Goal: Information Seeking & Learning: Learn about a topic

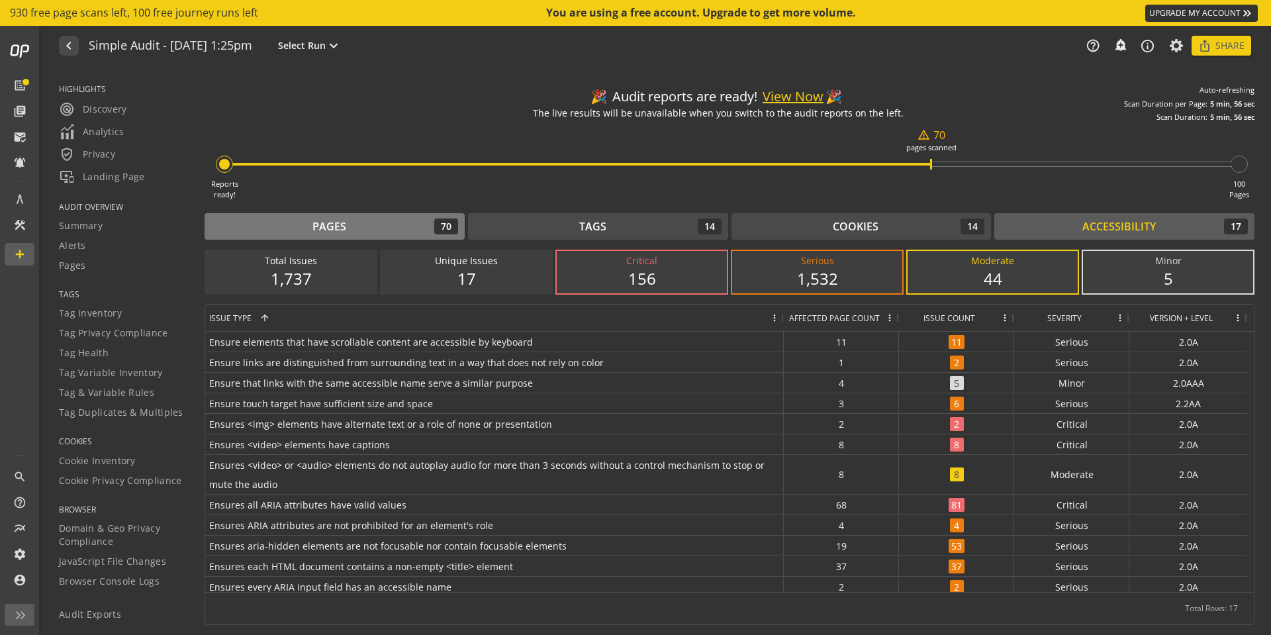
click at [364, 227] on div "Pages 70" at bounding box center [334, 226] width 247 height 16
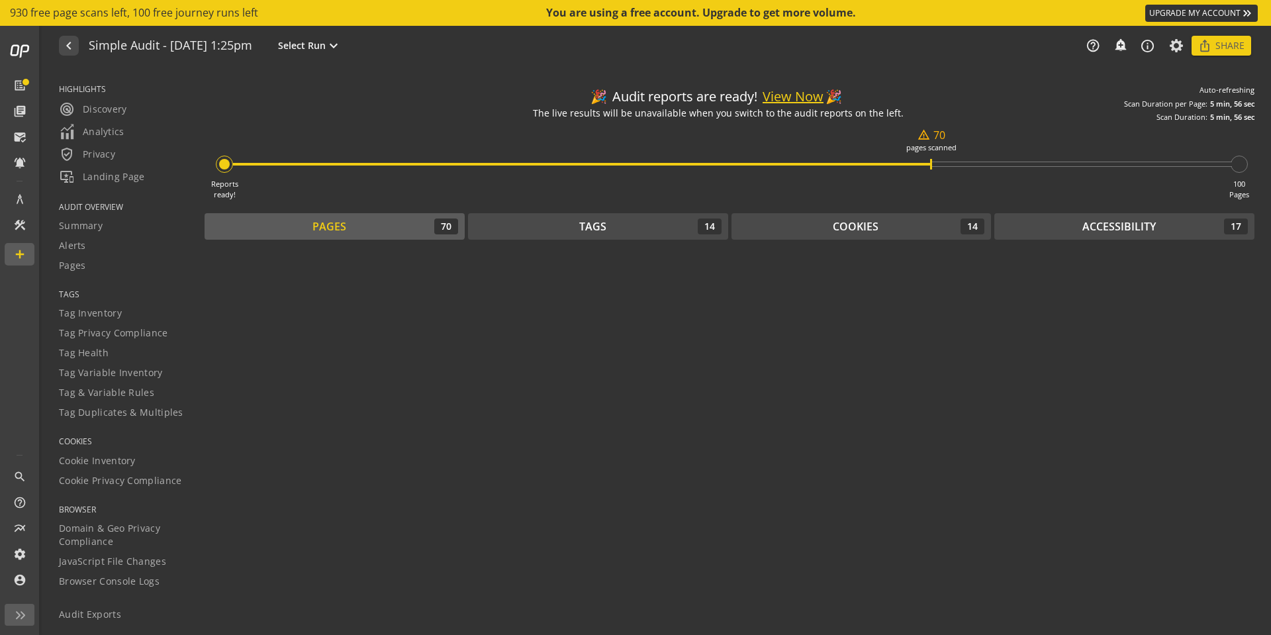
click at [780, 95] on button "View Now" at bounding box center [792, 96] width 61 height 19
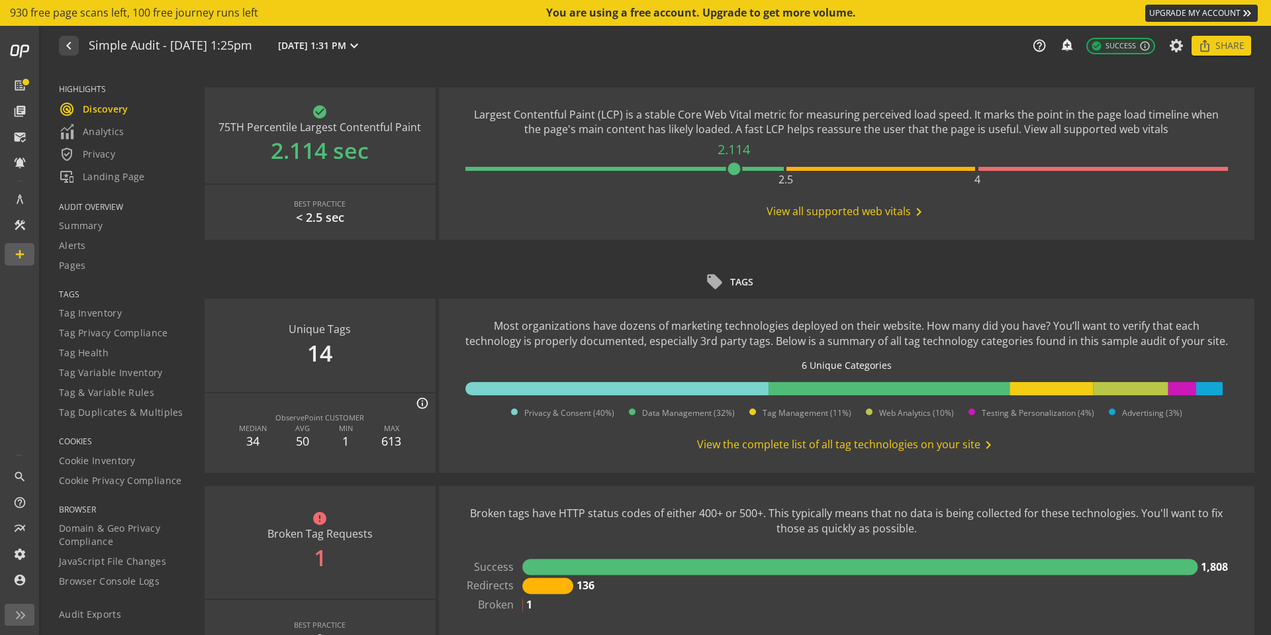
scroll to position [596, 0]
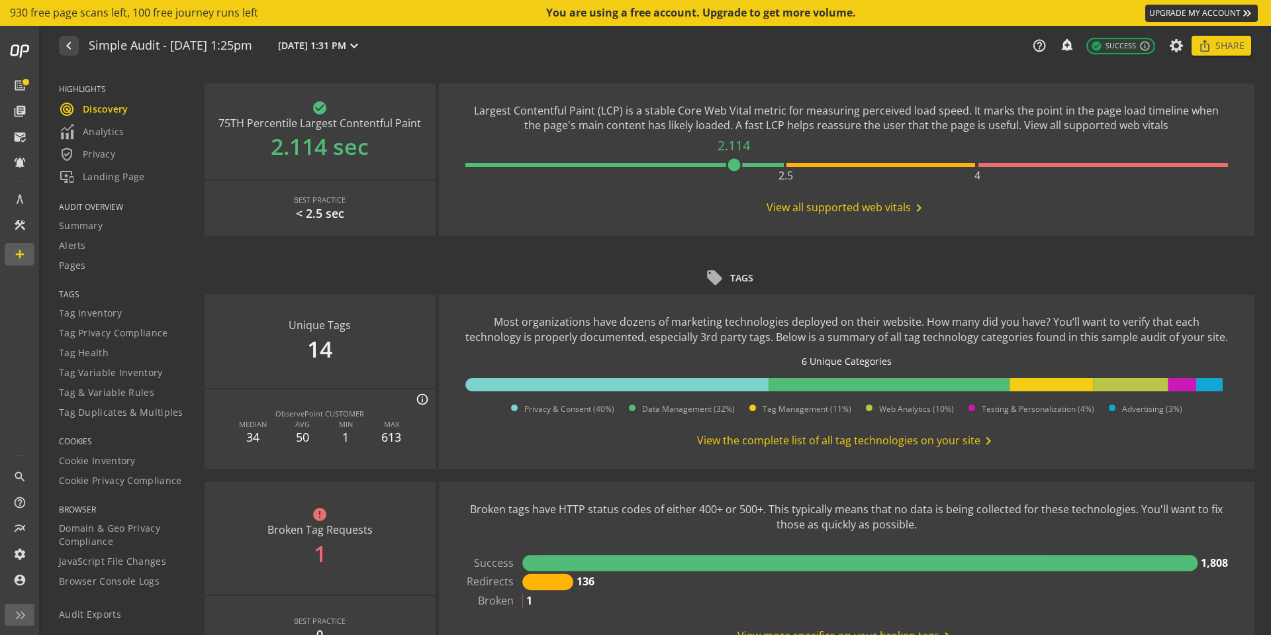
click at [865, 441] on span "View the complete list of all tag technologies on your site chevron_right" at bounding box center [846, 441] width 299 height 16
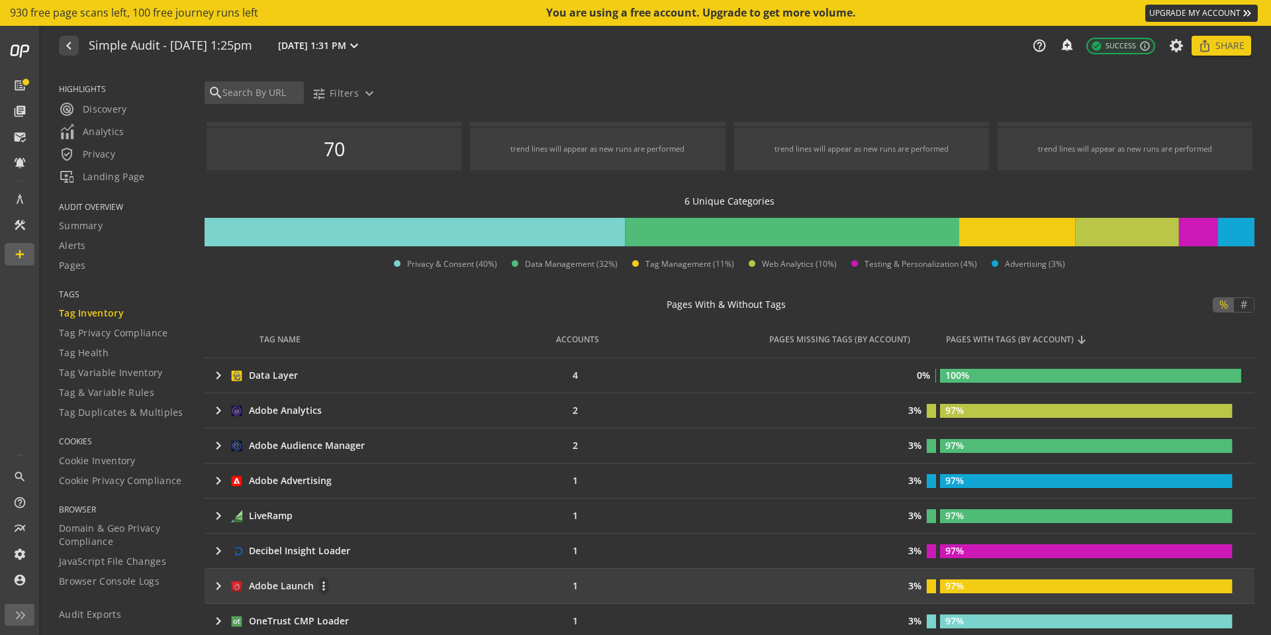
scroll to position [199, 0]
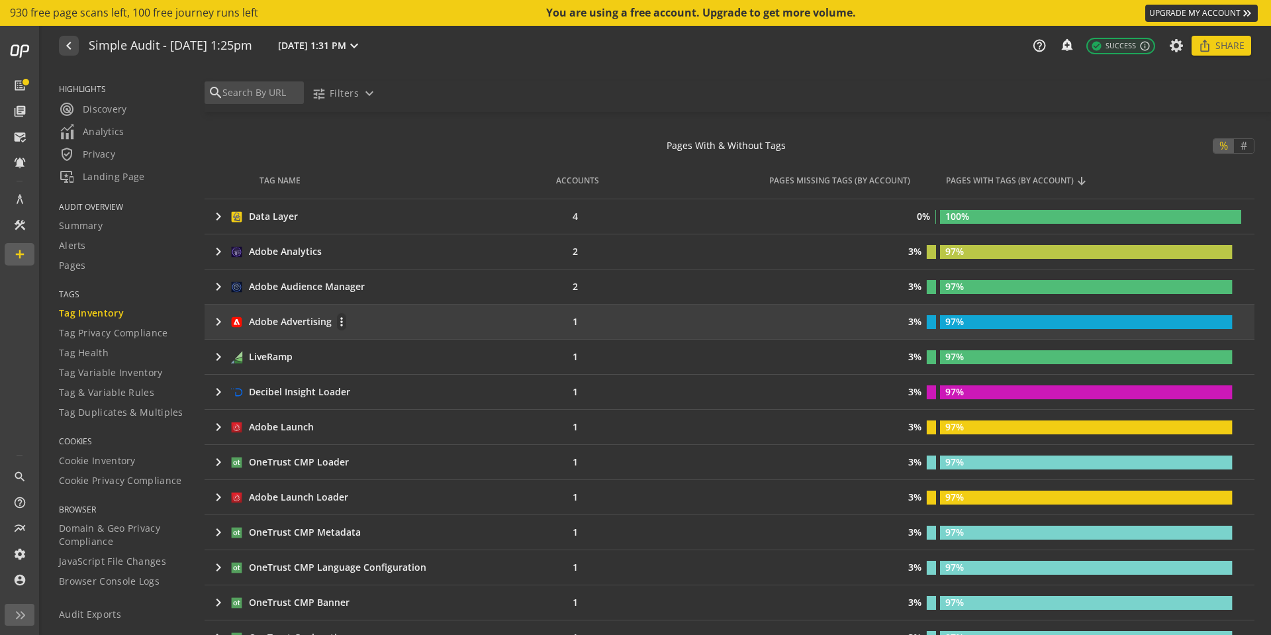
click at [210, 319] on td "keyboard_arrow_right Adobe Advertising more_vert" at bounding box center [371, 321] width 332 height 34
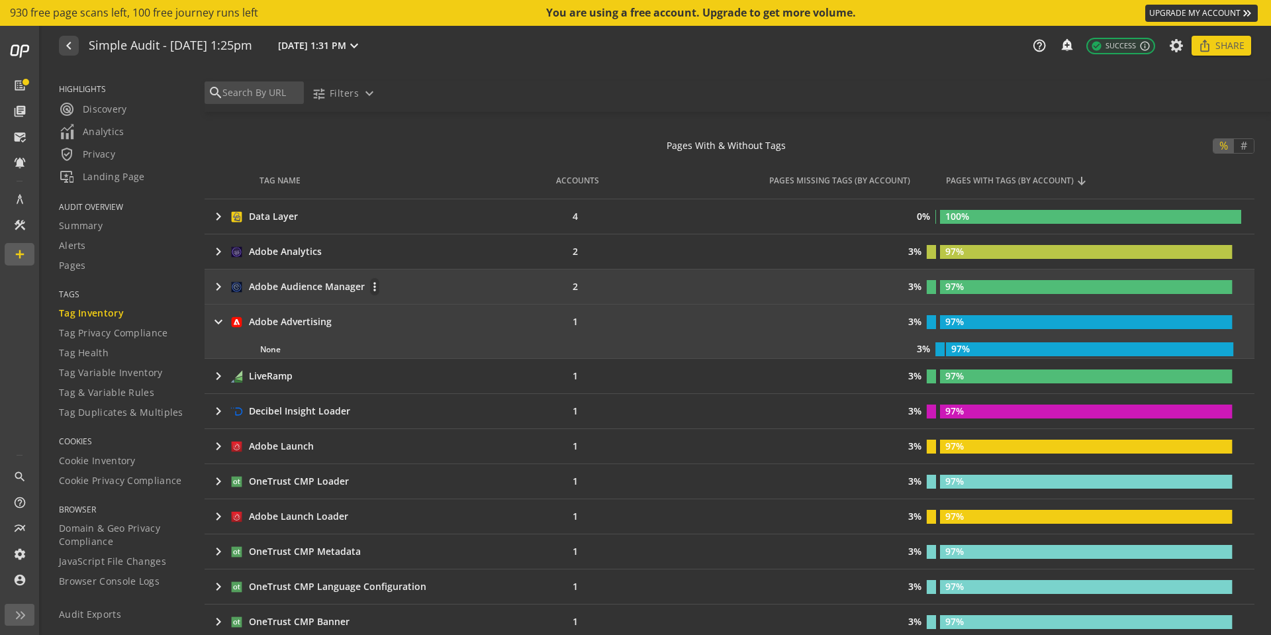
click at [218, 286] on mat-icon "keyboard_arrow_right" at bounding box center [218, 287] width 16 height 16
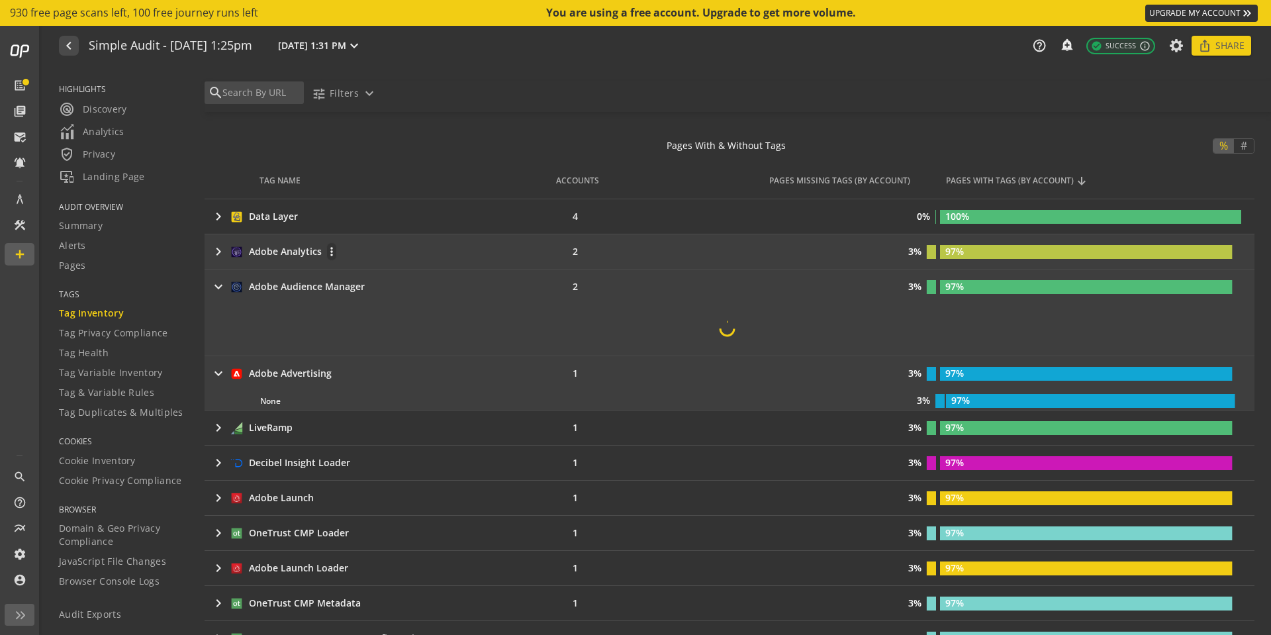
click at [218, 252] on mat-icon "keyboard_arrow_right" at bounding box center [218, 252] width 16 height 16
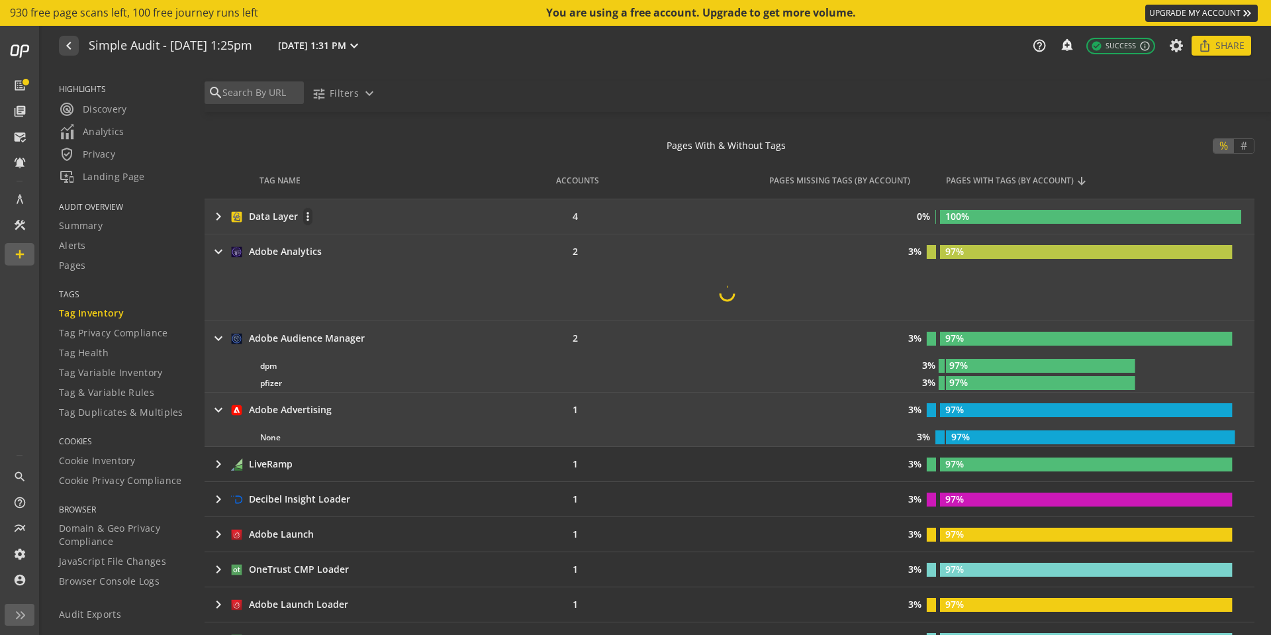
click at [218, 222] on mat-icon "keyboard_arrow_right" at bounding box center [218, 216] width 16 height 16
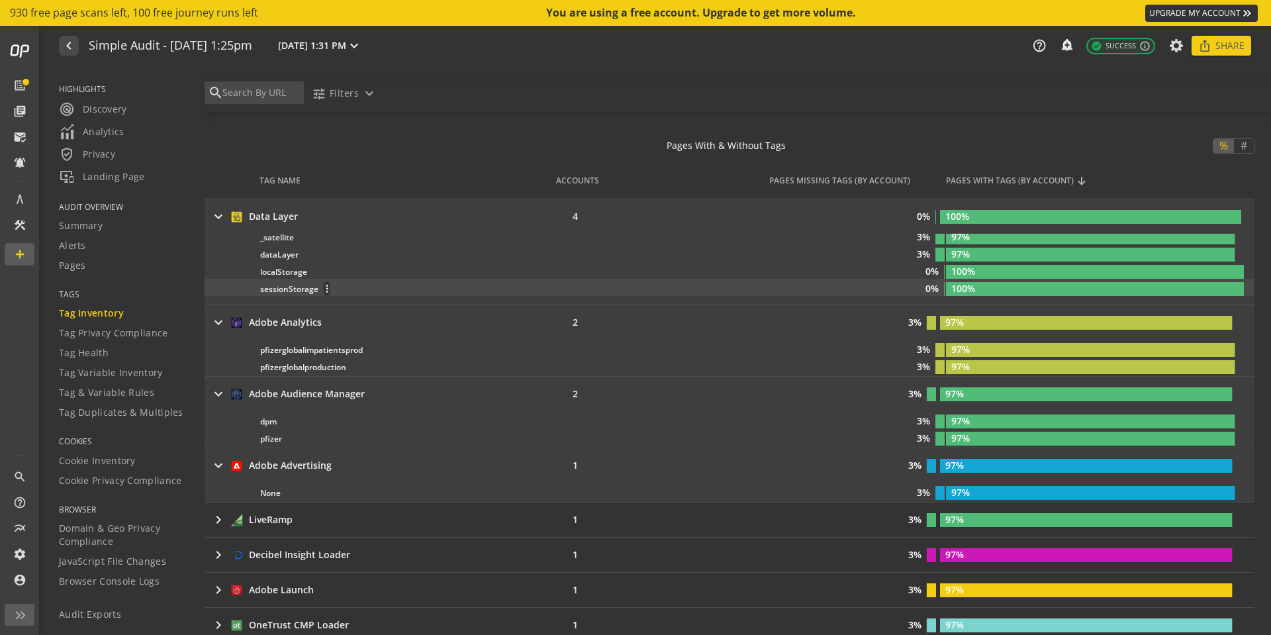
scroll to position [9, 0]
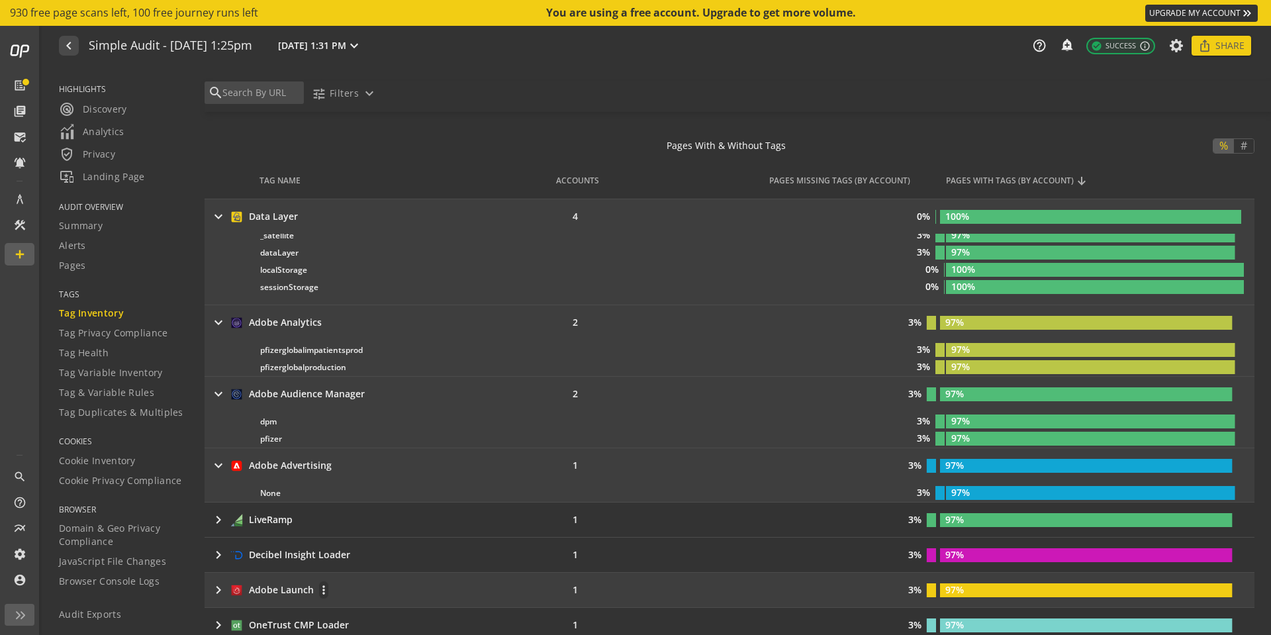
click at [220, 590] on mat-icon "keyboard_arrow_right" at bounding box center [218, 590] width 16 height 16
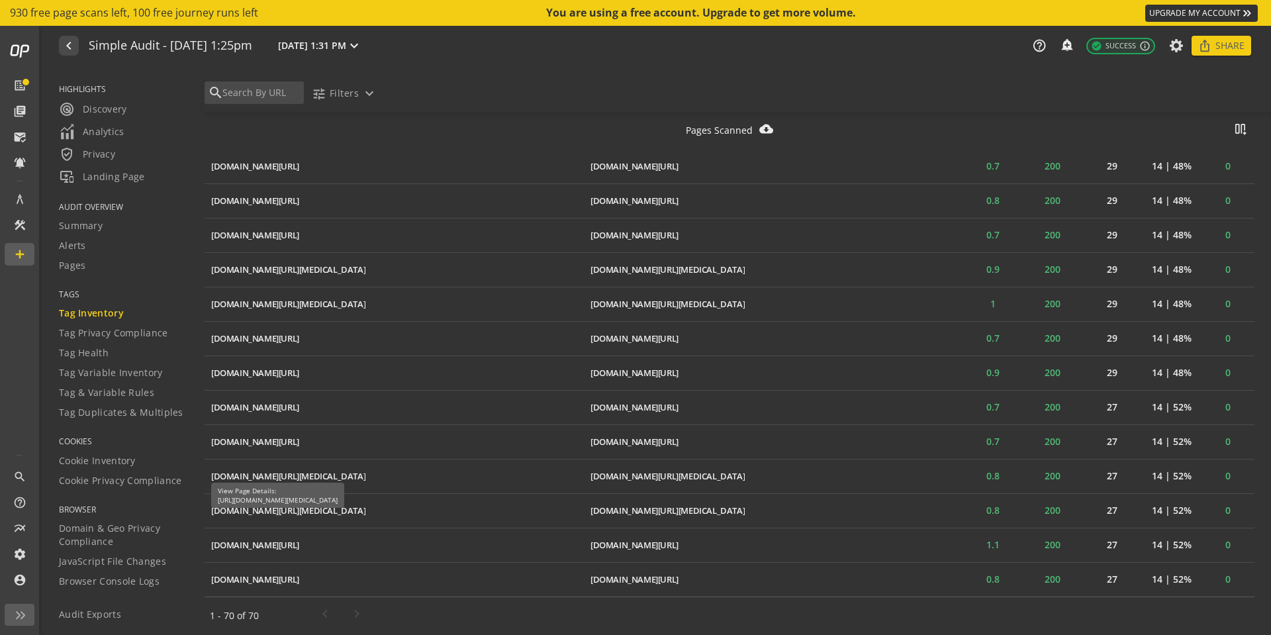
scroll to position [2986, 0]
click at [99, 352] on span "Tag Health" at bounding box center [84, 352] width 50 height 13
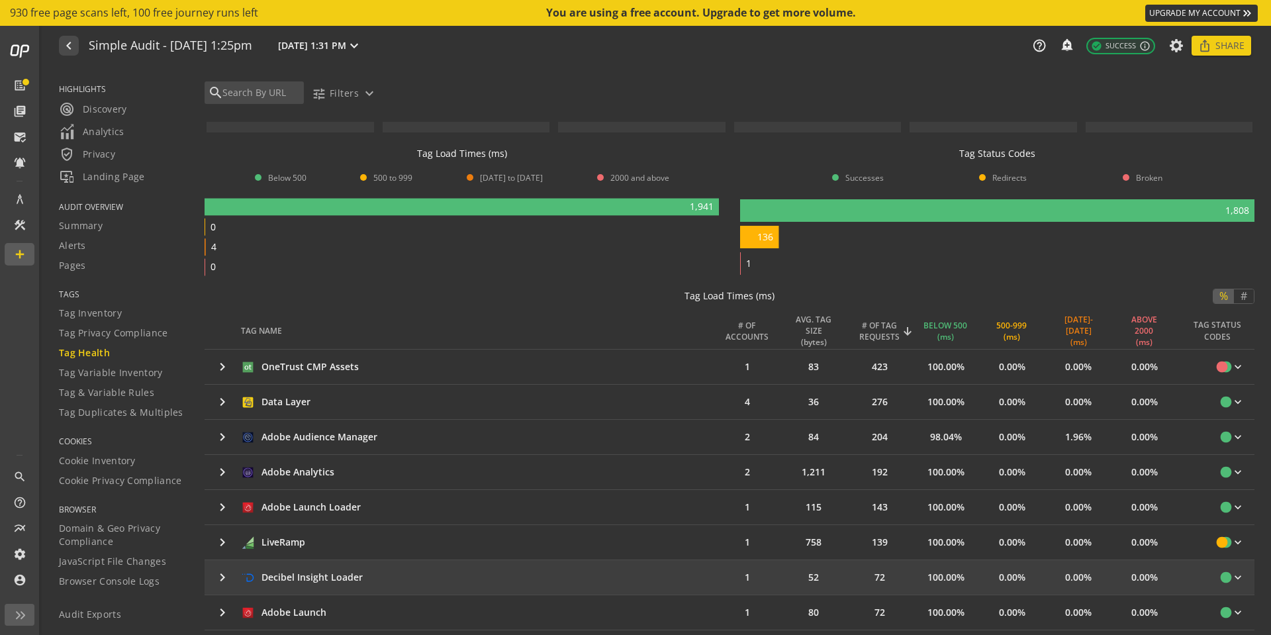
scroll to position [199, 0]
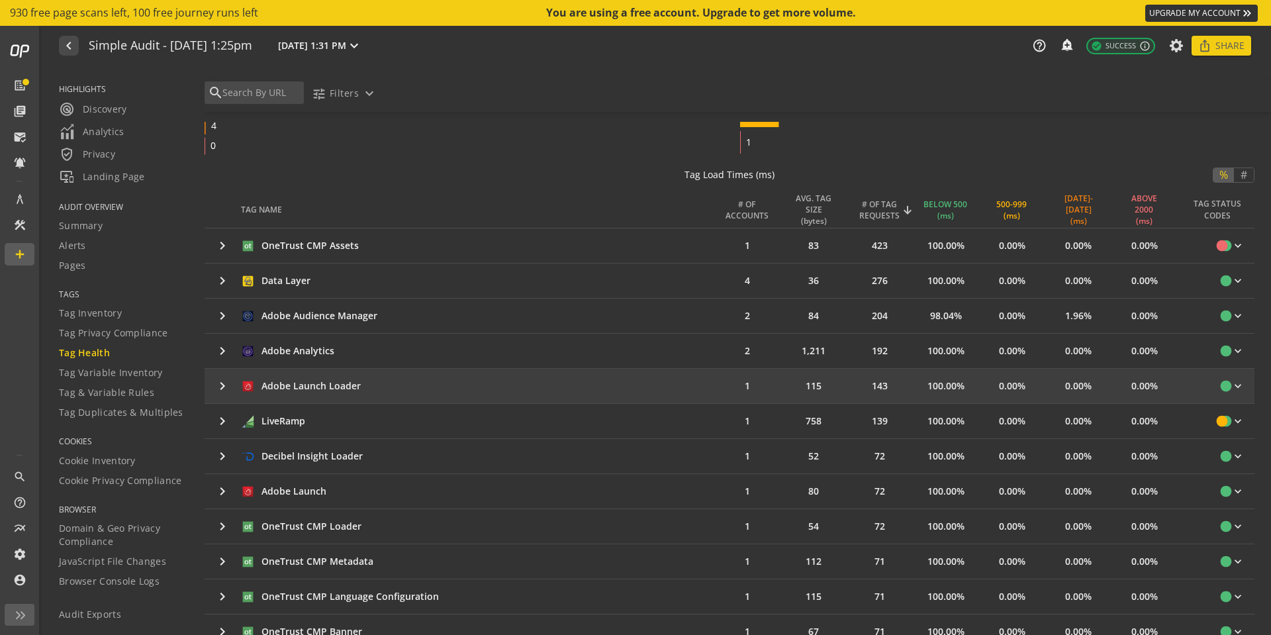
click at [220, 389] on mat-icon "keyboard_arrow_right" at bounding box center [222, 386] width 16 height 16
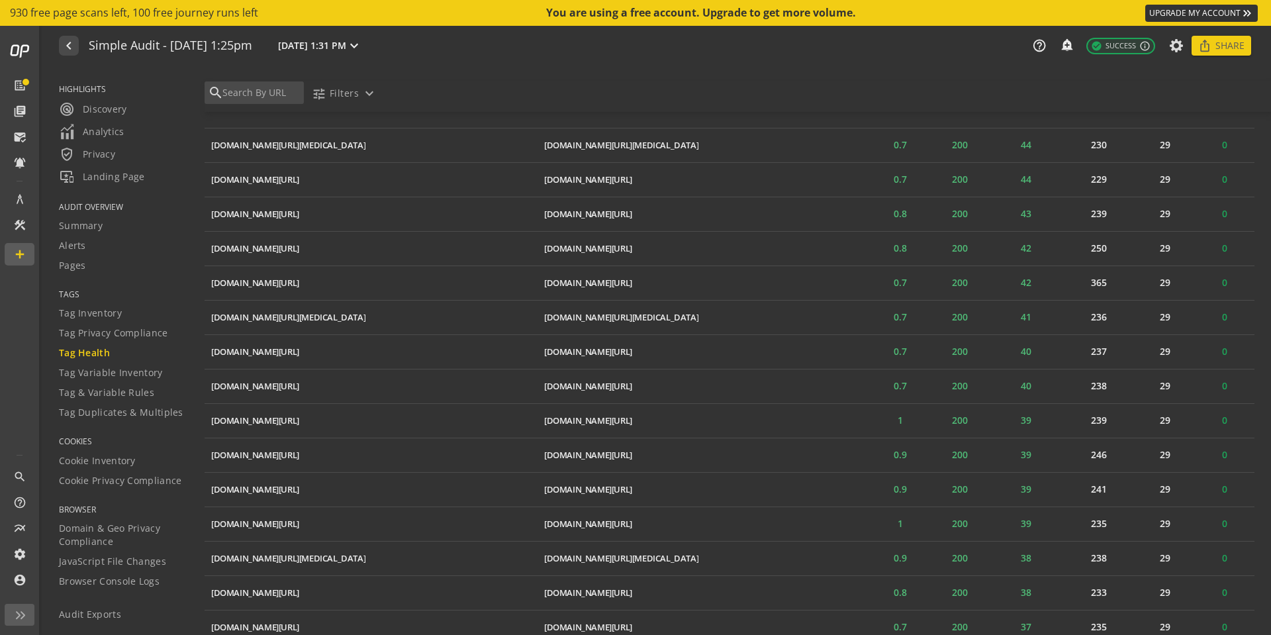
scroll to position [1324, 0]
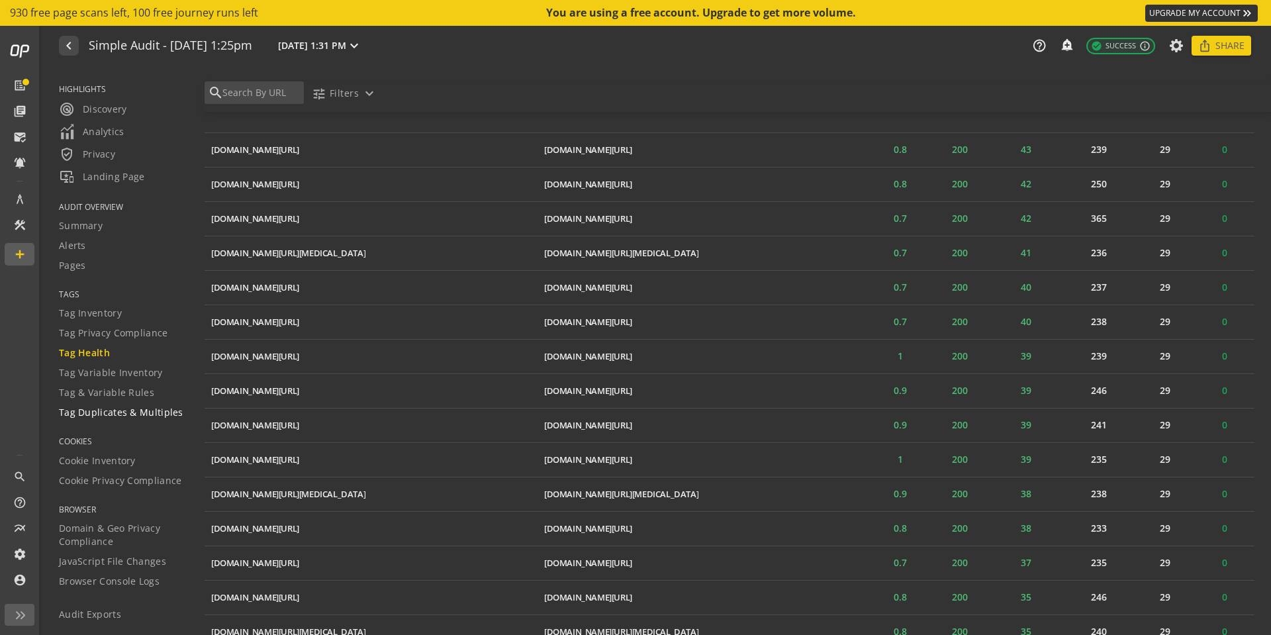
click at [150, 413] on span "Tag Duplicates & Multiples" at bounding box center [121, 412] width 124 height 13
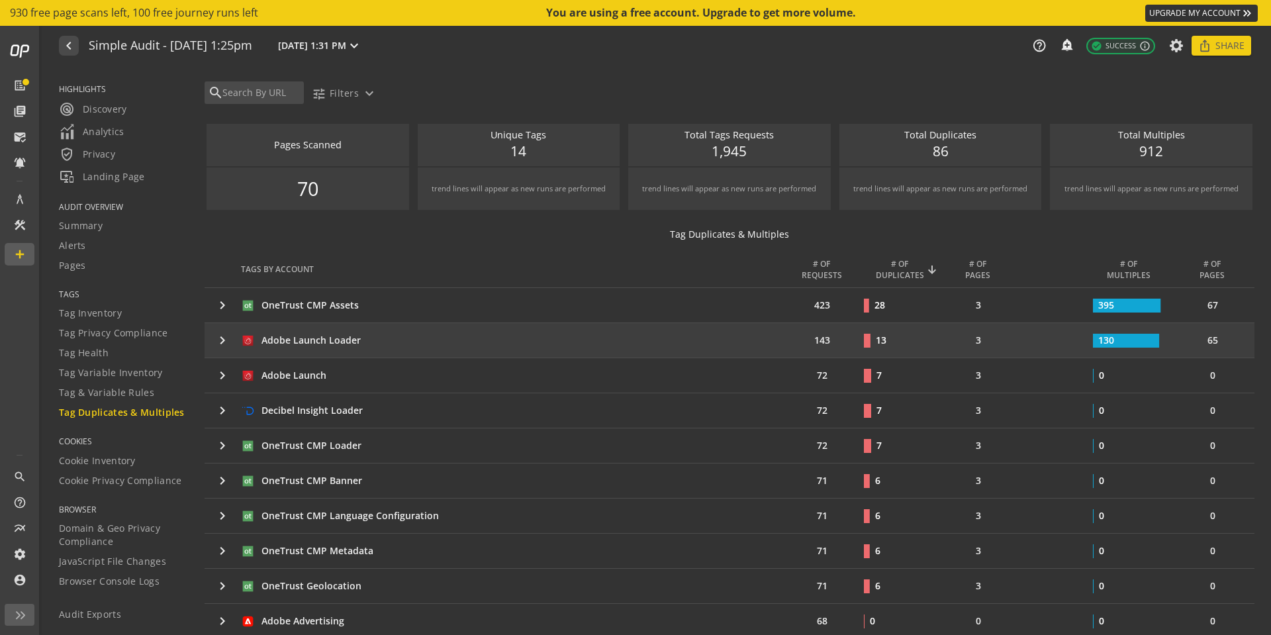
click at [219, 340] on mat-icon "keyboard_arrow_right" at bounding box center [222, 340] width 16 height 16
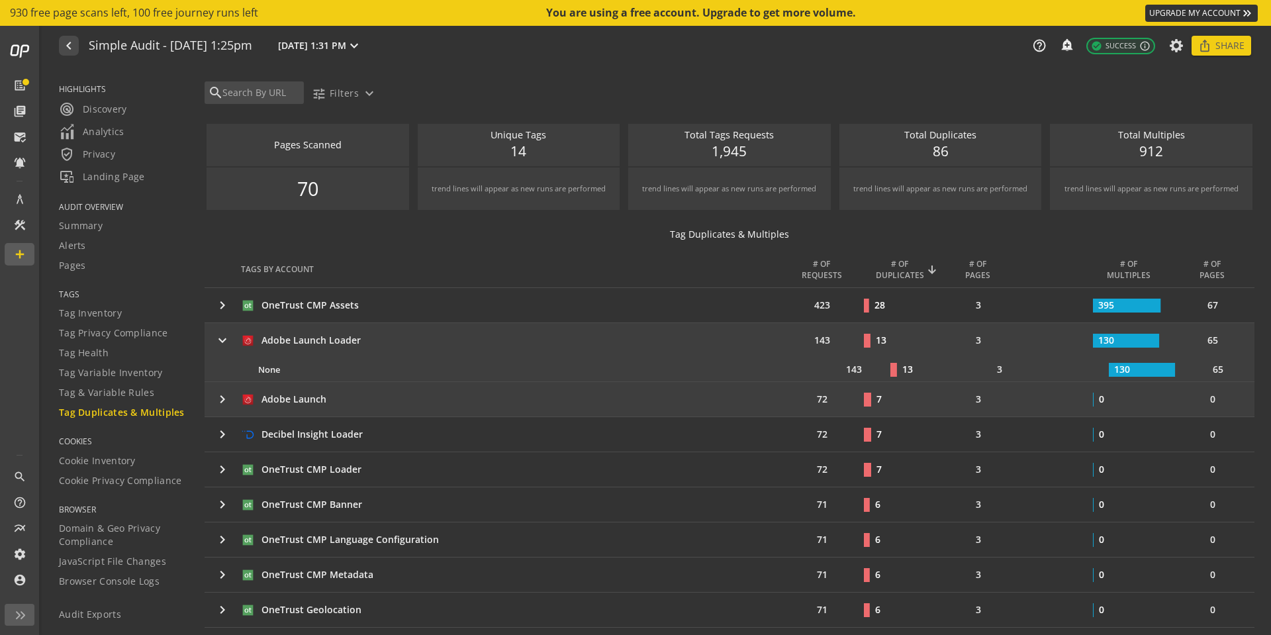
click at [220, 406] on mat-icon "keyboard_arrow_right" at bounding box center [222, 399] width 16 height 16
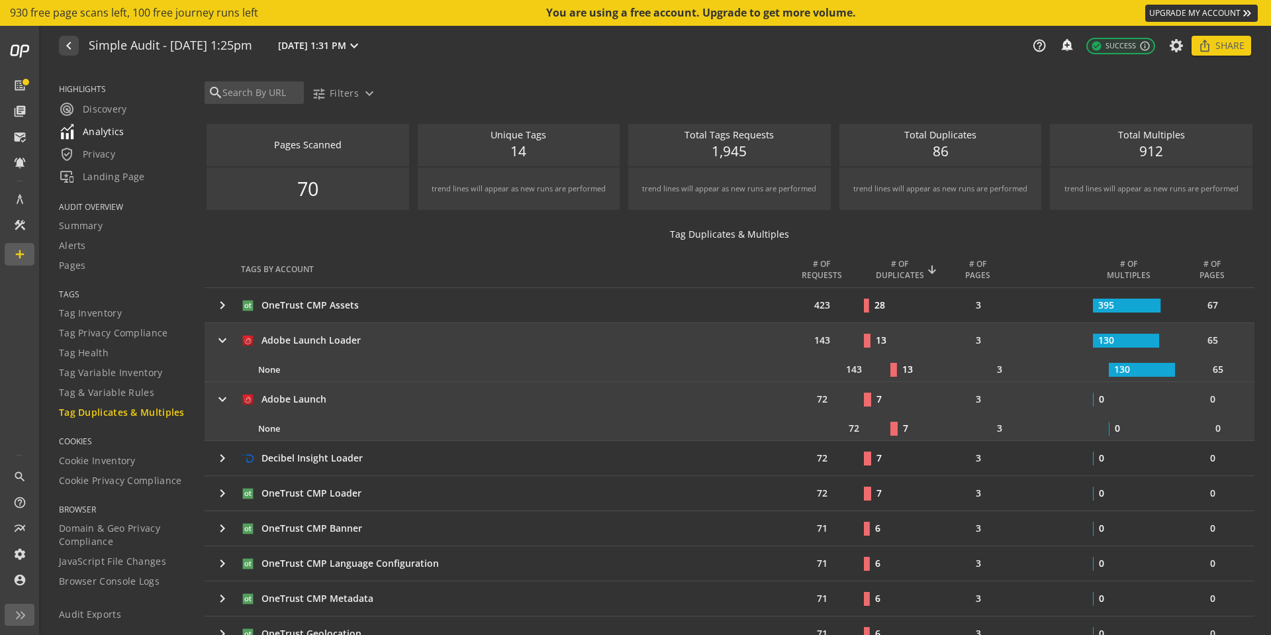
click at [109, 134] on span "Analytics" at bounding box center [92, 132] width 66 height 16
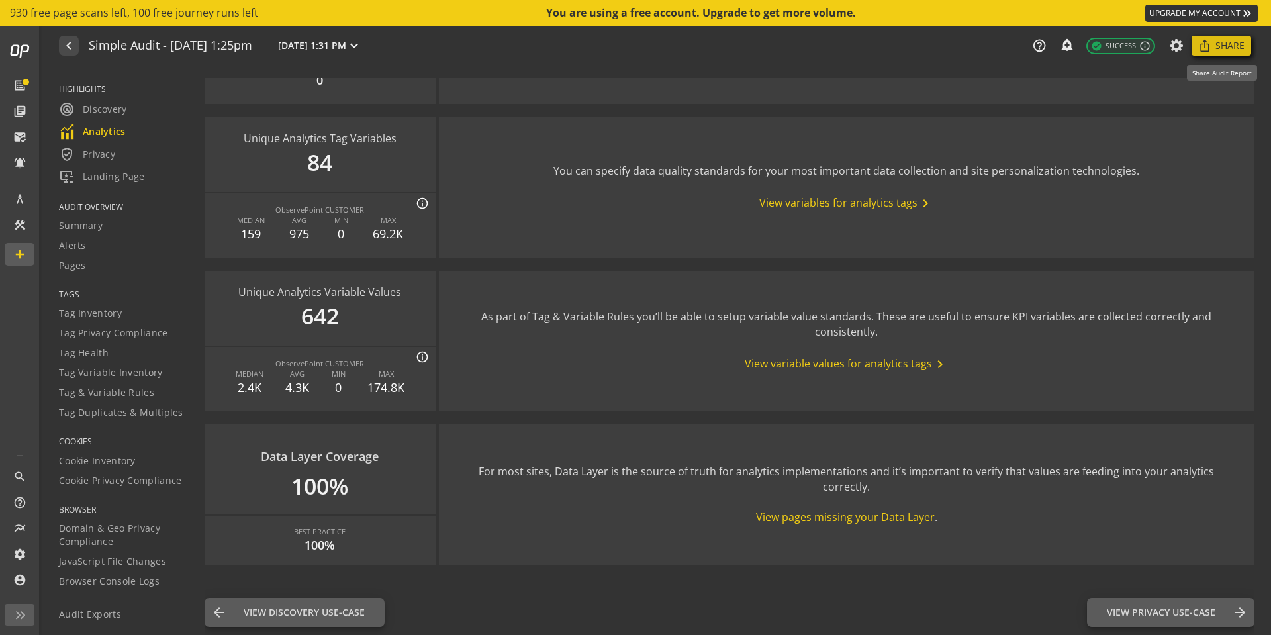
click at [1207, 48] on mat-icon "ios_share" at bounding box center [1204, 45] width 13 height 13
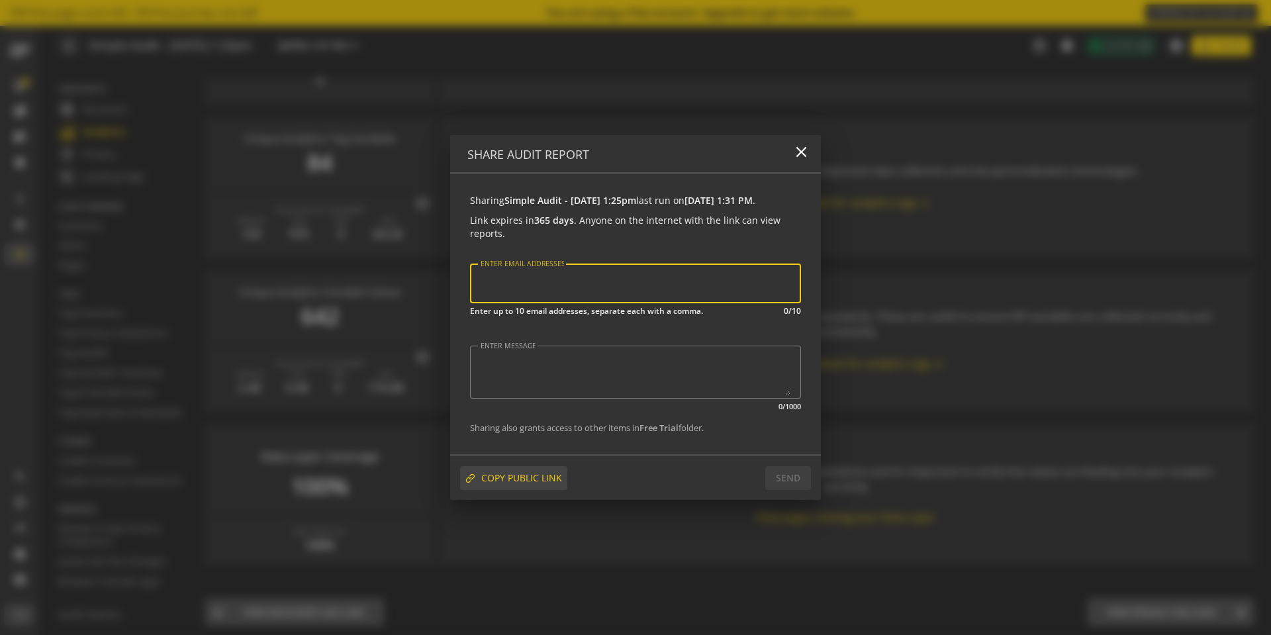
click at [524, 488] on span "COPY PUBLIC LINK" at bounding box center [521, 478] width 81 height 24
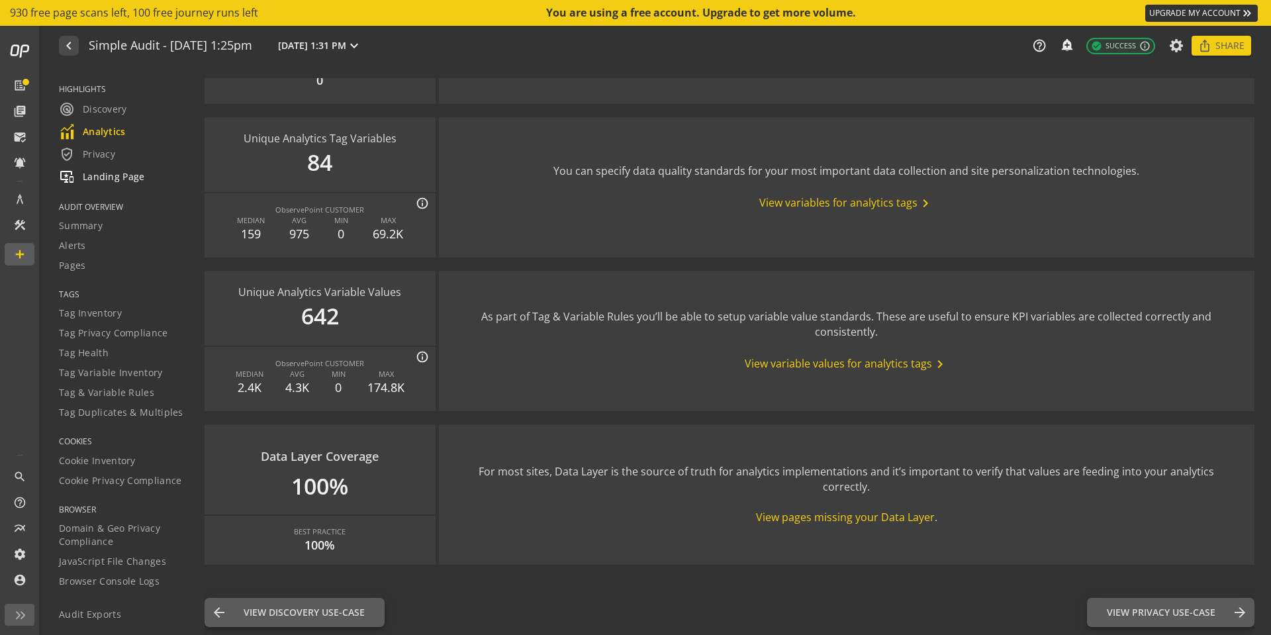
click at [111, 171] on span "important_devices Landing Page" at bounding box center [102, 177] width 86 height 16
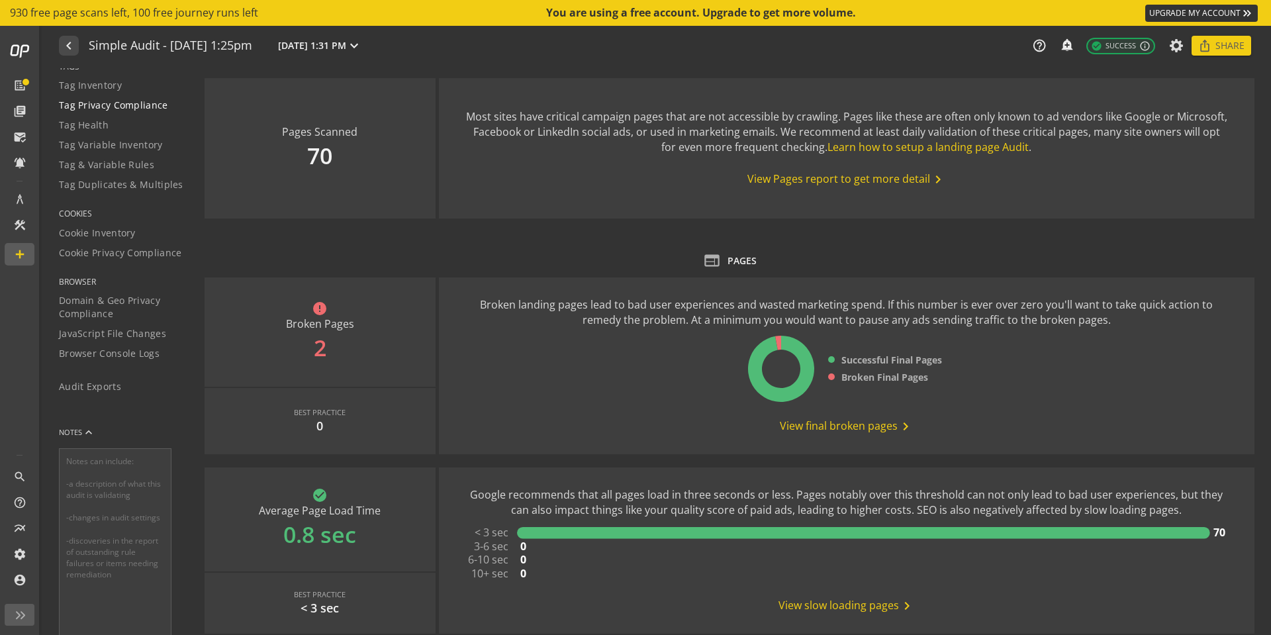
scroll to position [261, 0]
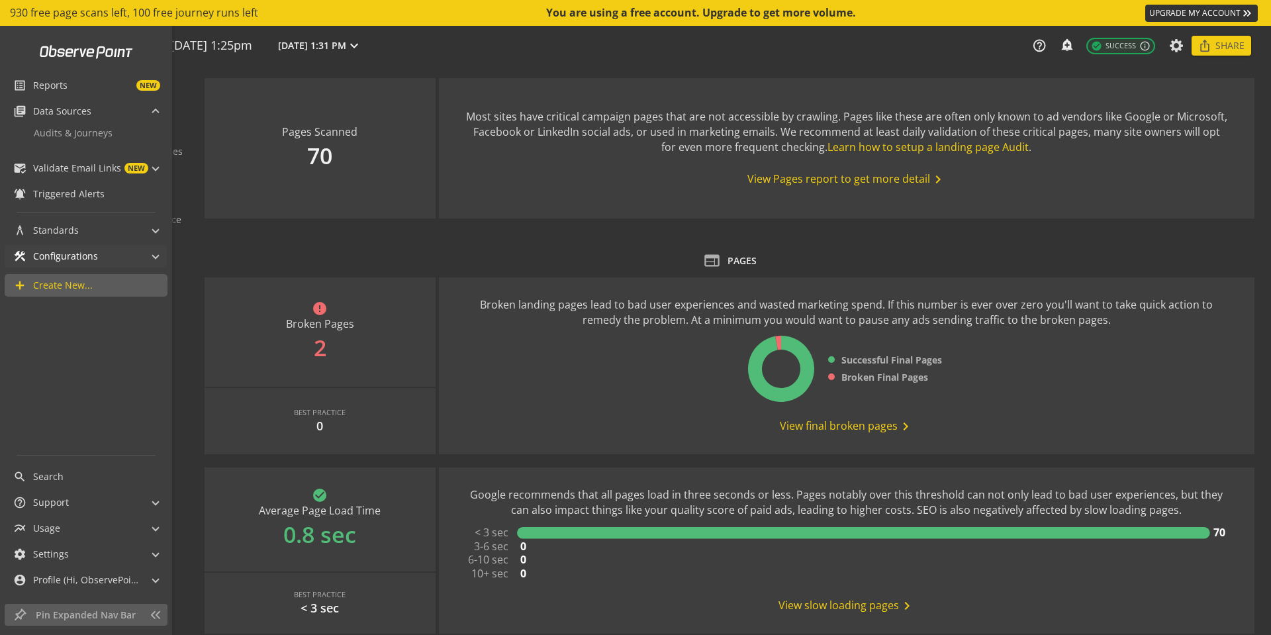
click at [150, 260] on span "construction Configurations" at bounding box center [83, 256] width 140 height 23
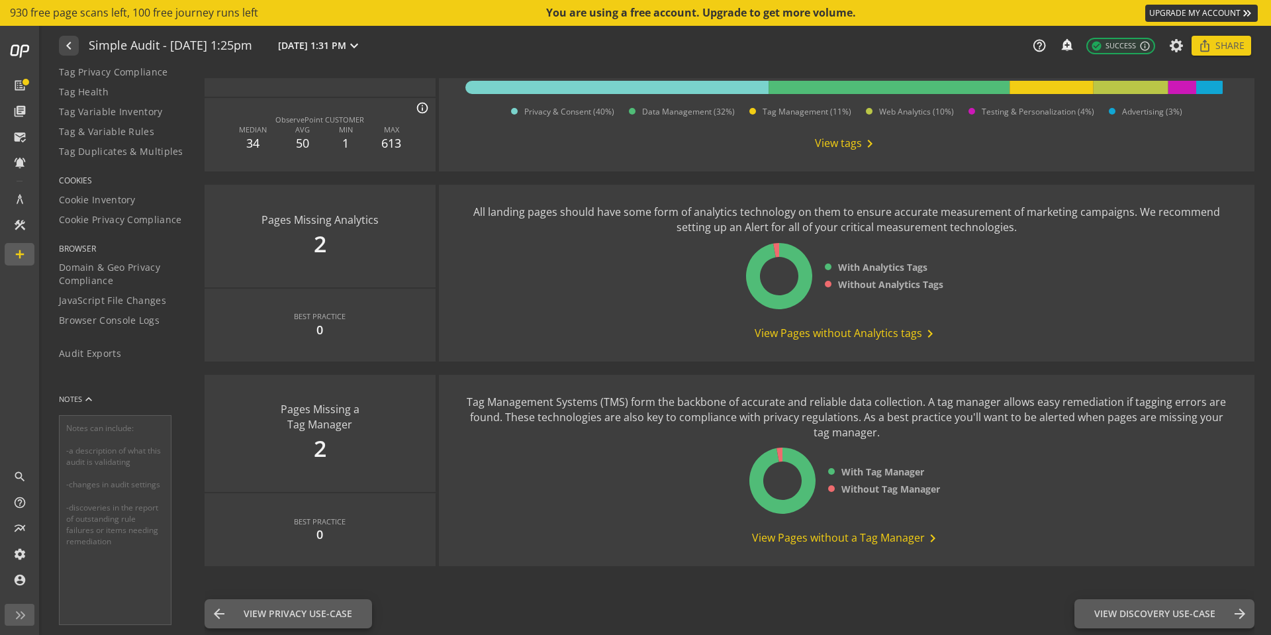
scroll to position [1228, 0]
click at [1117, 615] on span "View Discovery Use-Case" at bounding box center [1154, 612] width 121 height 13
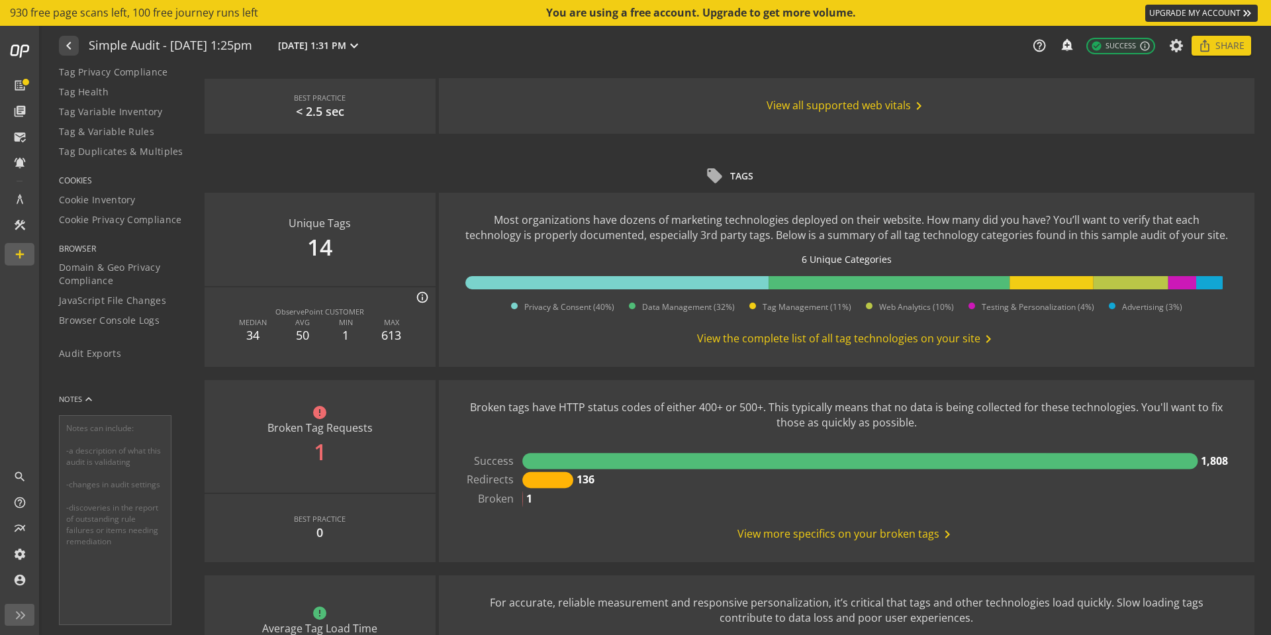
scroll to position [728, 0]
